Goal: Information Seeking & Learning: Find specific fact

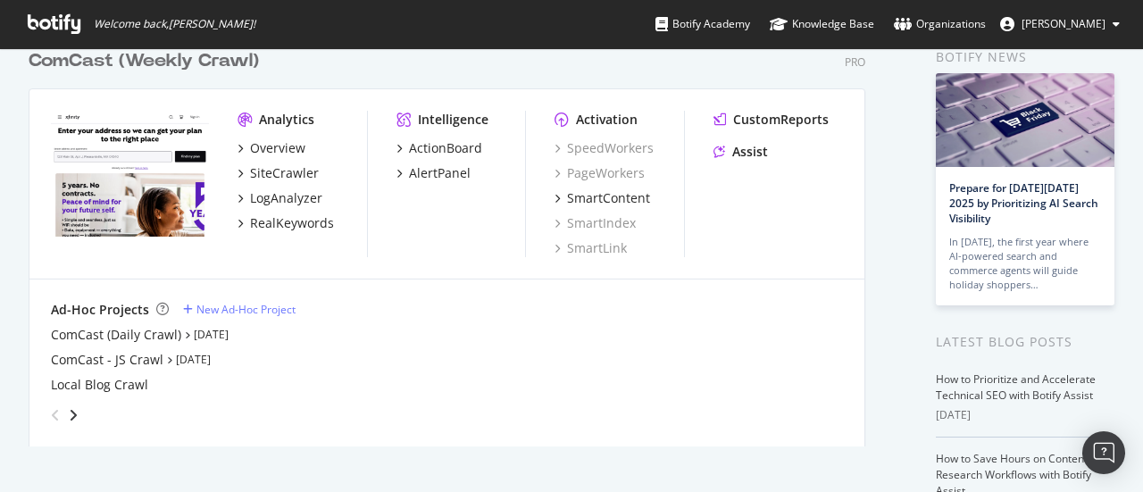
scroll to position [81, 0]
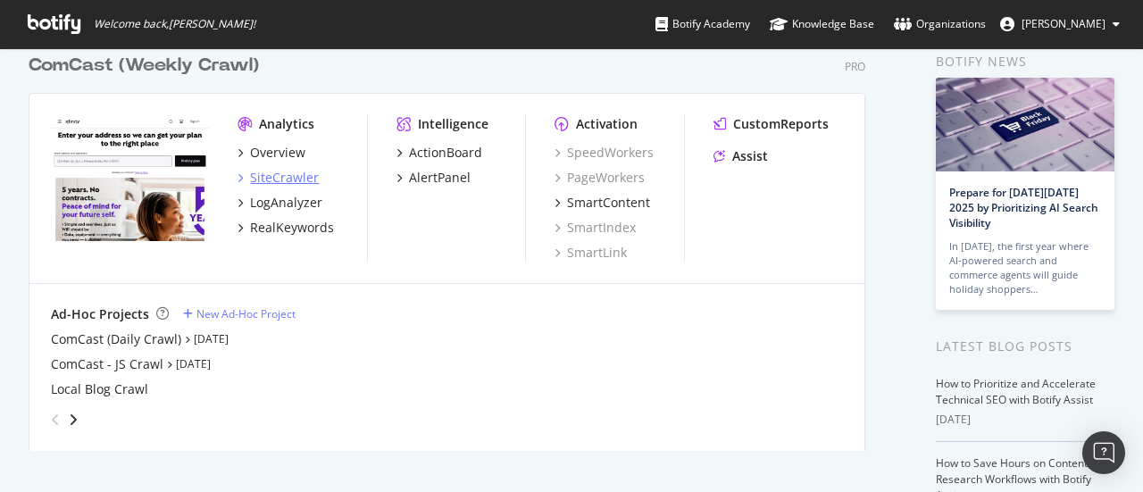
click at [293, 179] on div "SiteCrawler" at bounding box center [284, 178] width 69 height 18
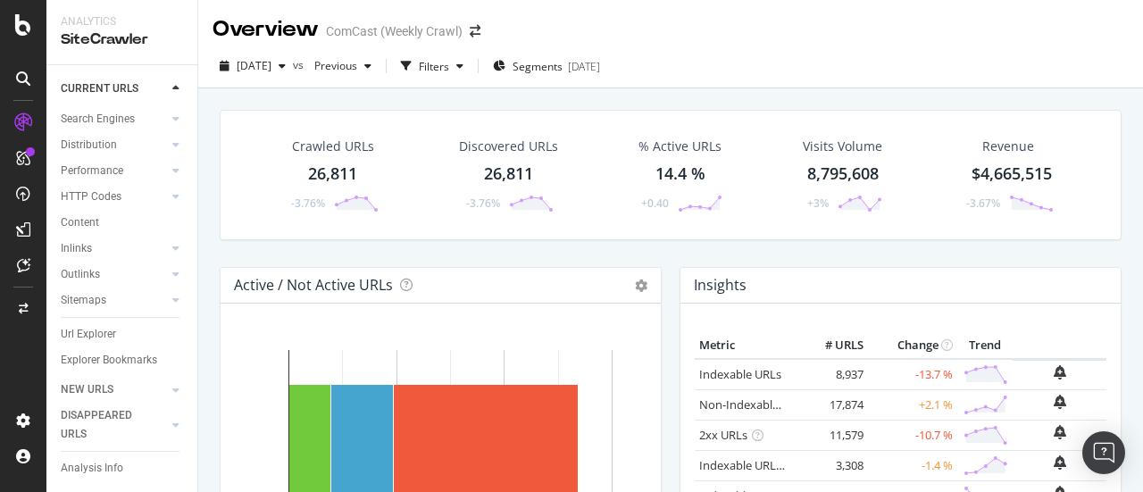
scroll to position [125, 0]
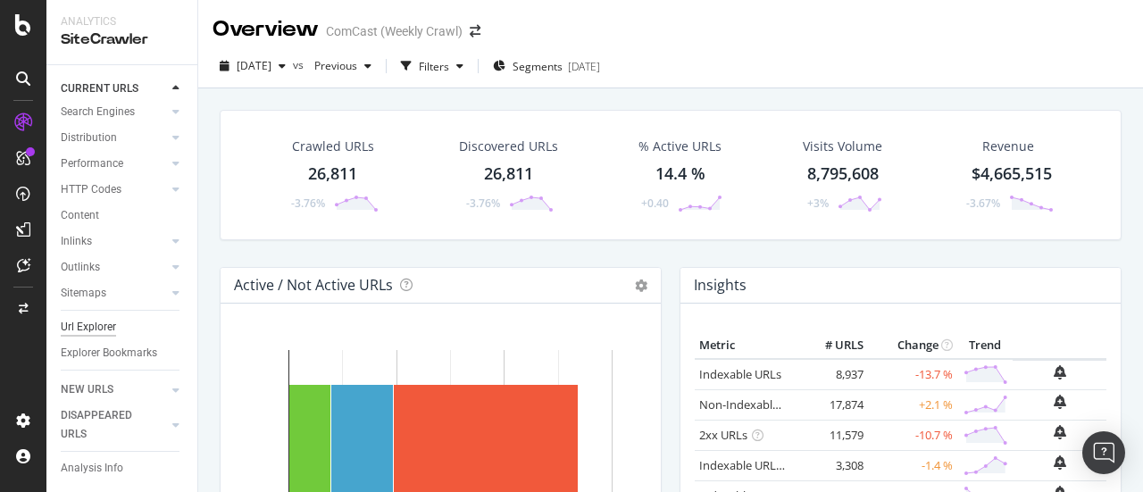
click at [95, 318] on div "Url Explorer" at bounding box center [88, 327] width 55 height 19
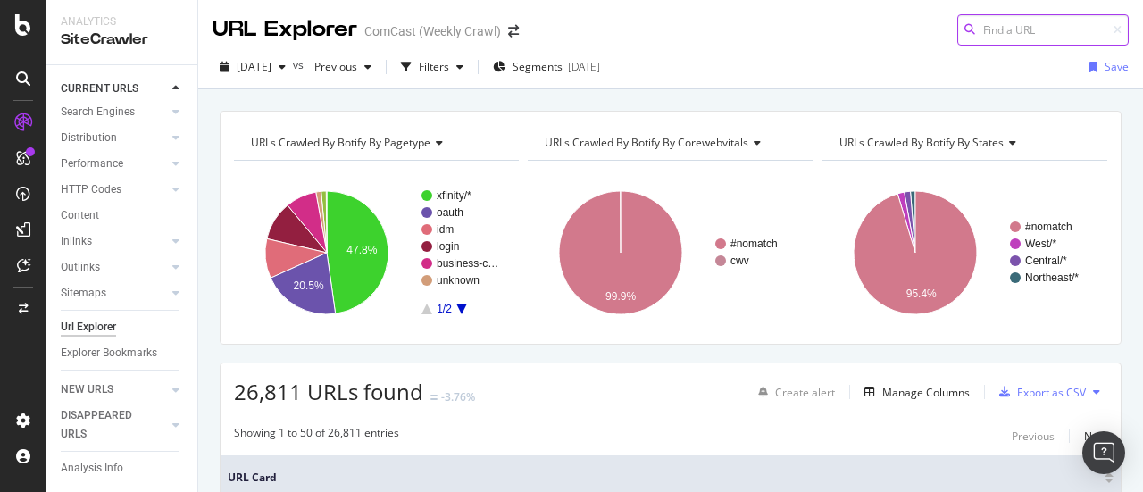
paste input "[DOMAIN_NAME][URL]"
drag, startPoint x: 994, startPoint y: 28, endPoint x: 690, endPoint y: 26, distance: 304.6
click at [690, 26] on div "URL Explorer ComCast (Weekly Crawl) [DOMAIN_NAME][URL]" at bounding box center [670, 23] width 945 height 46
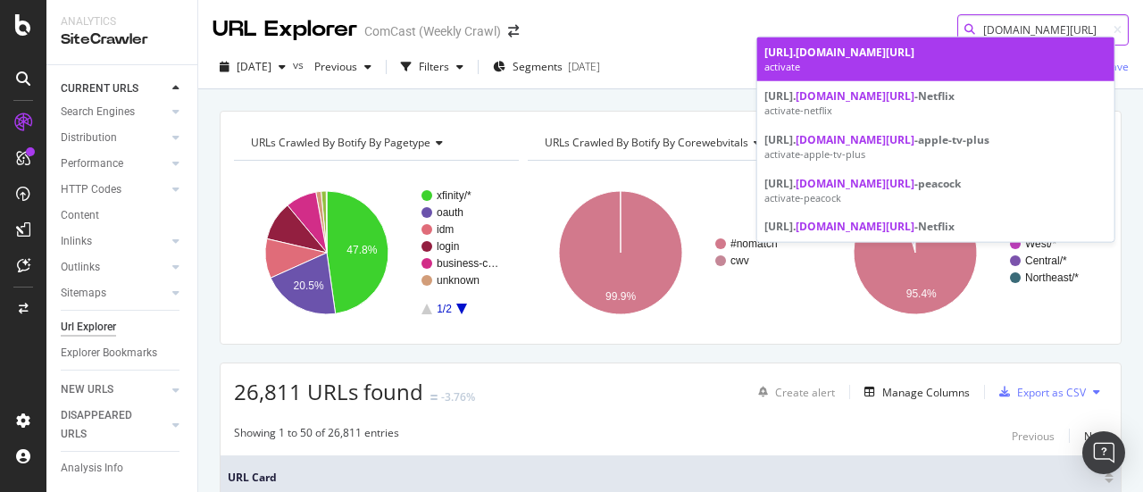
drag, startPoint x: 1027, startPoint y: 26, endPoint x: 847, endPoint y: 37, distance: 180.7
click at [847, 37] on body "Analytics SiteCrawler CURRENT URLS Overview Movements Segments Visits Analysis …" at bounding box center [571, 246] width 1143 height 492
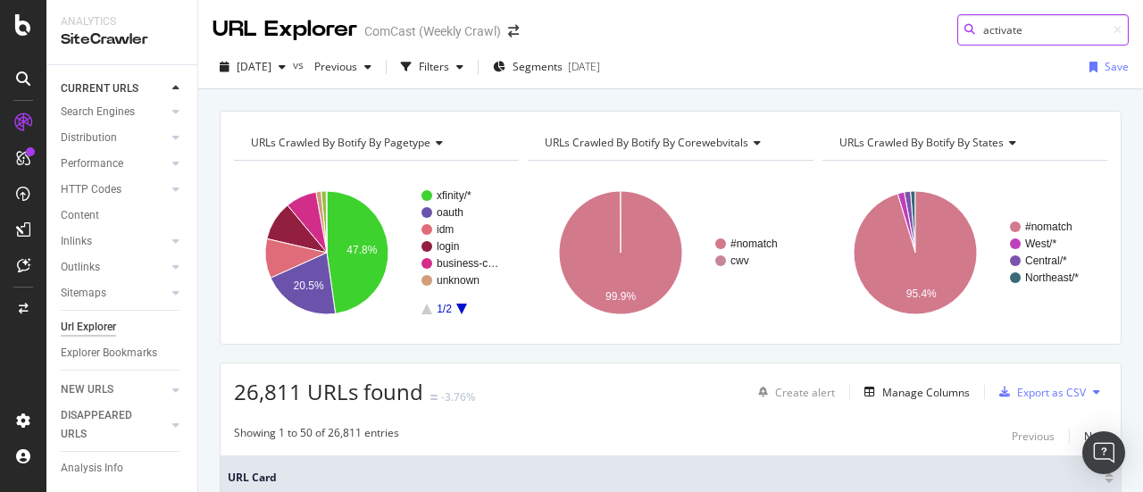
click at [1052, 29] on input "activate" at bounding box center [1043, 29] width 171 height 31
type input "activate"
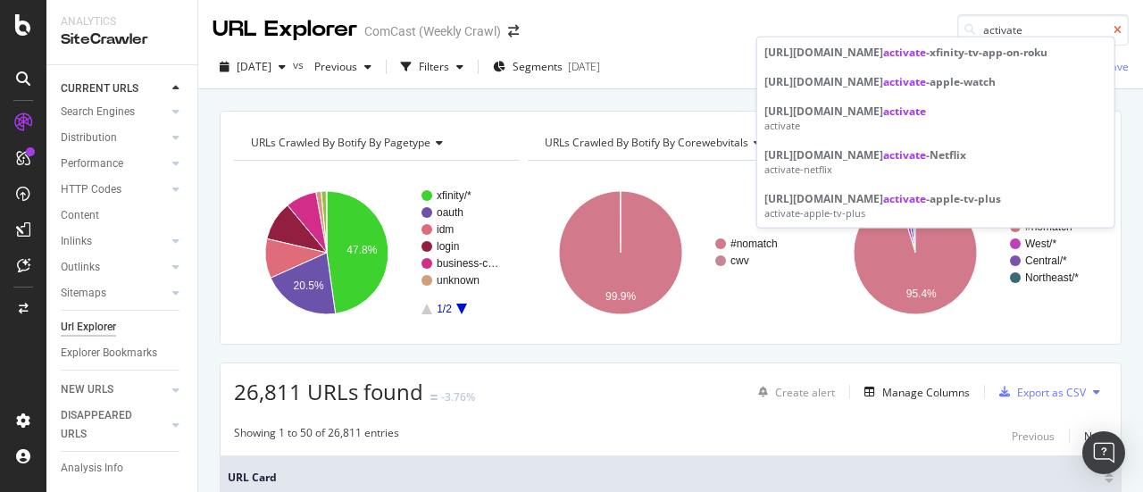
click at [1114, 28] on icon at bounding box center [1118, 30] width 8 height 11
